Goal: Task Accomplishment & Management: Use online tool/utility

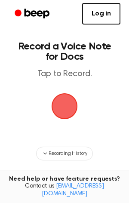
click at [61, 109] on span "button" at bounding box center [65, 106] width 24 height 24
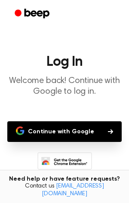
click at [84, 129] on button "Continue with Google" at bounding box center [64, 131] width 115 height 21
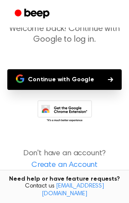
scroll to position [61, 0]
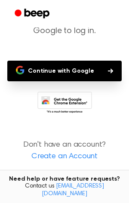
click at [68, 159] on link "Create an Account" at bounding box center [65, 157] width 112 height 12
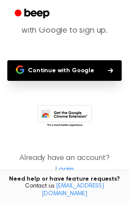
scroll to position [75, 0]
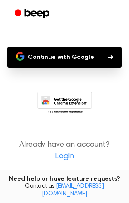
click at [96, 60] on button "Continue with Google" at bounding box center [64, 57] width 115 height 21
click at [108, 60] on button "Continue with Google" at bounding box center [64, 57] width 115 height 21
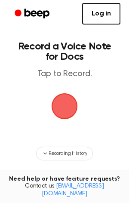
click at [72, 104] on span "button" at bounding box center [65, 106] width 26 height 26
click at [71, 109] on span "button" at bounding box center [65, 107] width 28 height 28
